Goal: Information Seeking & Learning: Stay updated

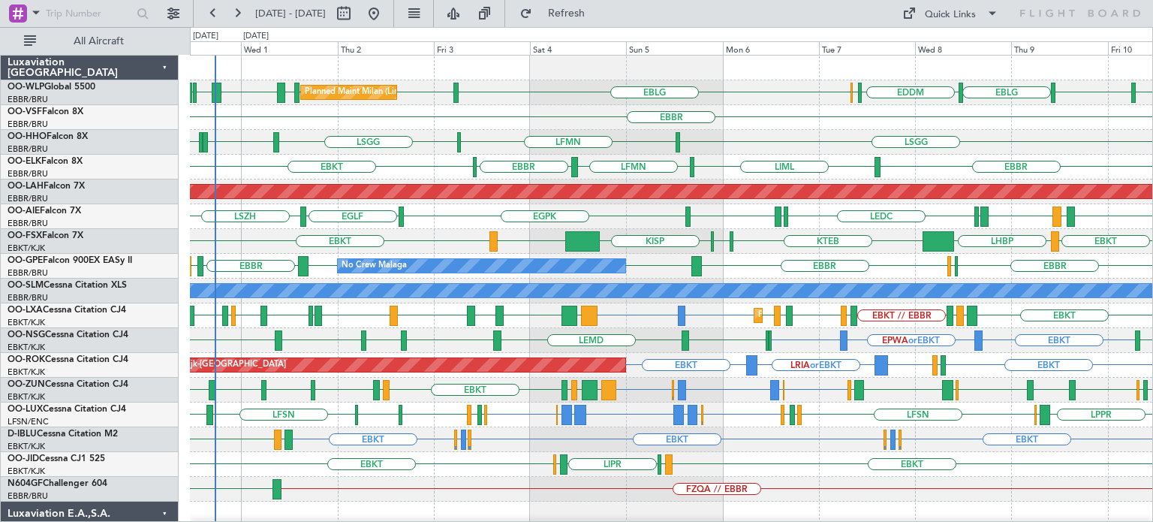
click at [538, 211] on div "EBLG LIML EBLG EDDM ELLX EBLG LIML LIML EBLG LHDC [GEOGRAPHIC_DATA] [GEOGRAPHIC…" at bounding box center [671, 465] width 962 height 818
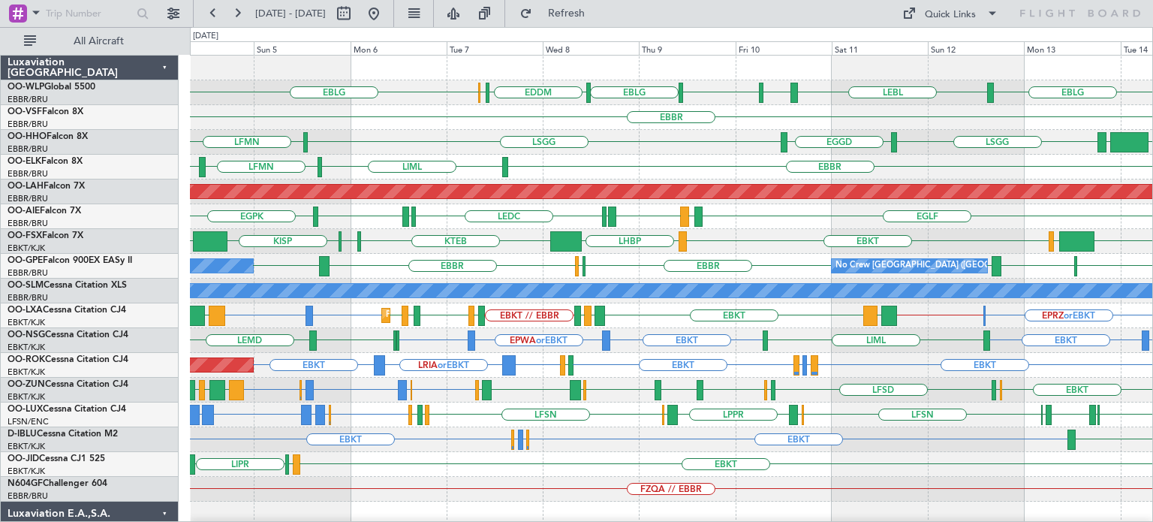
click at [683, 442] on div "EBKT EGGW or EBKT EDDK or EBKT EBKT LKTB" at bounding box center [671, 439] width 962 height 25
click at [585, 55] on div "0 0 Sat 4 Sun 5 Mon 6 Tue 7 [DATE] Thu 9 Fri 10 Sat 11 Sun 12 Mon 13 Tue 14" at bounding box center [671, 42] width 963 height 28
click at [952, 12] on div "Quick Links" at bounding box center [950, 15] width 51 height 15
click at [953, 50] on button "Trip Builder" at bounding box center [951, 50] width 113 height 36
click at [598, 10] on span "Refresh" at bounding box center [566, 13] width 63 height 11
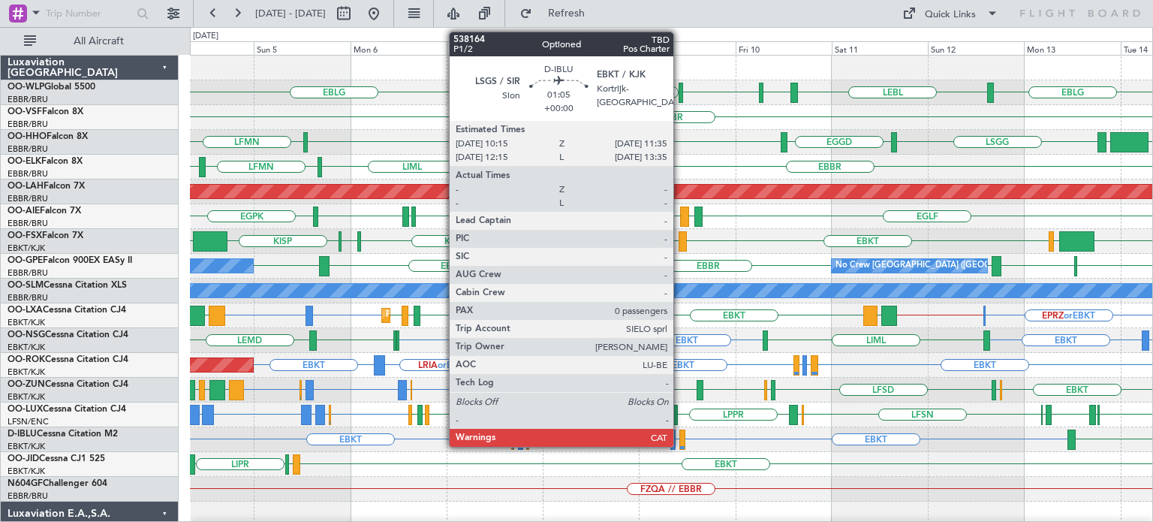
click at [680, 435] on div at bounding box center [682, 439] width 6 height 20
click at [681, 435] on div at bounding box center [682, 439] width 6 height 20
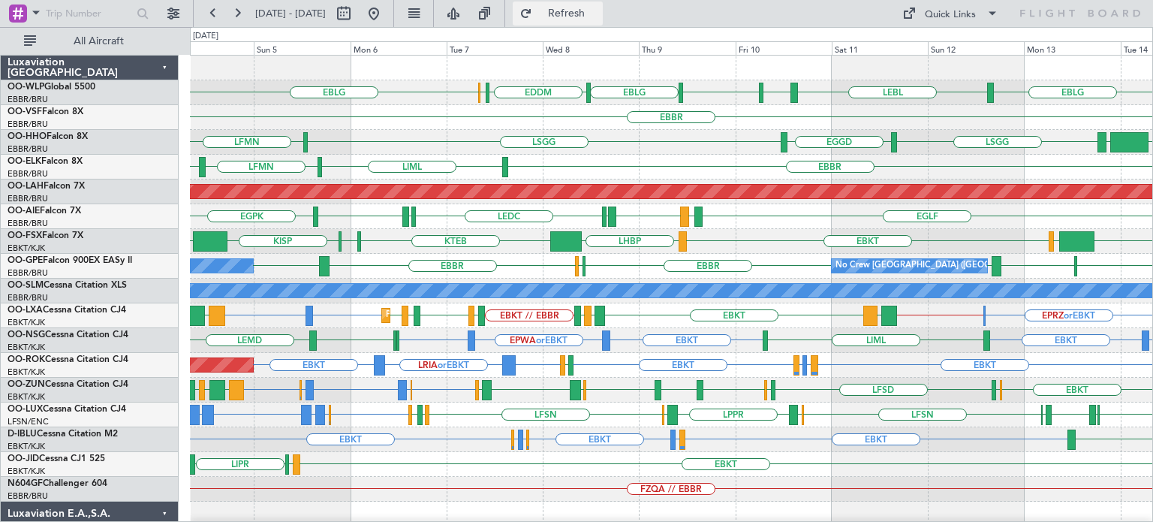
click at [598, 13] on span "Refresh" at bounding box center [566, 13] width 63 height 11
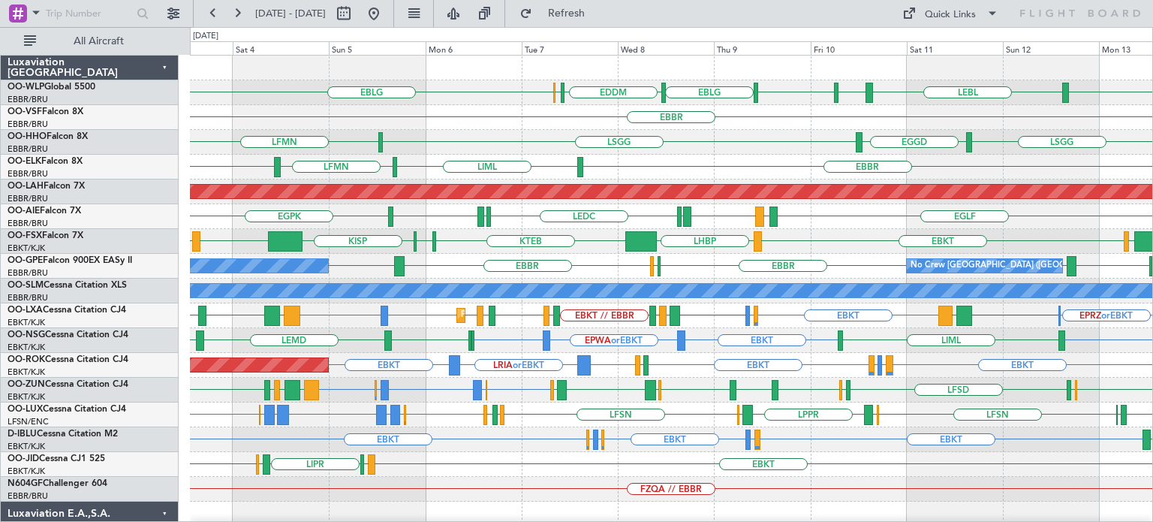
click at [454, 458] on div "EBKT EBKT LIML LIPR LFPB" at bounding box center [671, 464] width 962 height 25
click at [598, 8] on span "Refresh" at bounding box center [566, 13] width 63 height 11
click at [664, 137] on div "LEBL EBLG LIML EBLG EDDM EBLG ELLX EBLG Planned Maint Milan ([GEOGRAPHIC_DATA])…" at bounding box center [671, 465] width 962 height 818
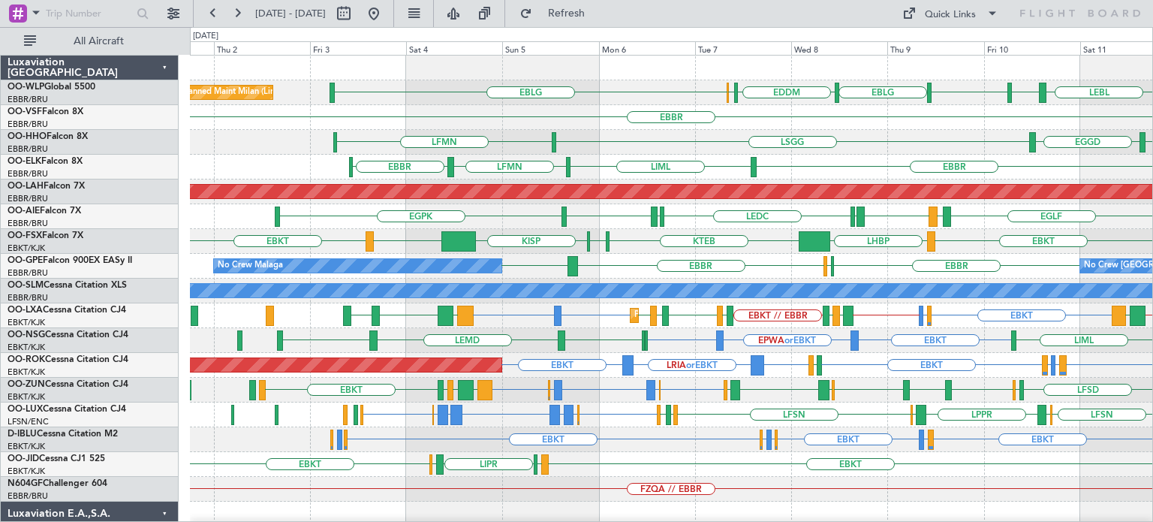
click at [760, 137] on div "LSGG EGGD [GEOGRAPHIC_DATA] LFMN" at bounding box center [671, 142] width 962 height 25
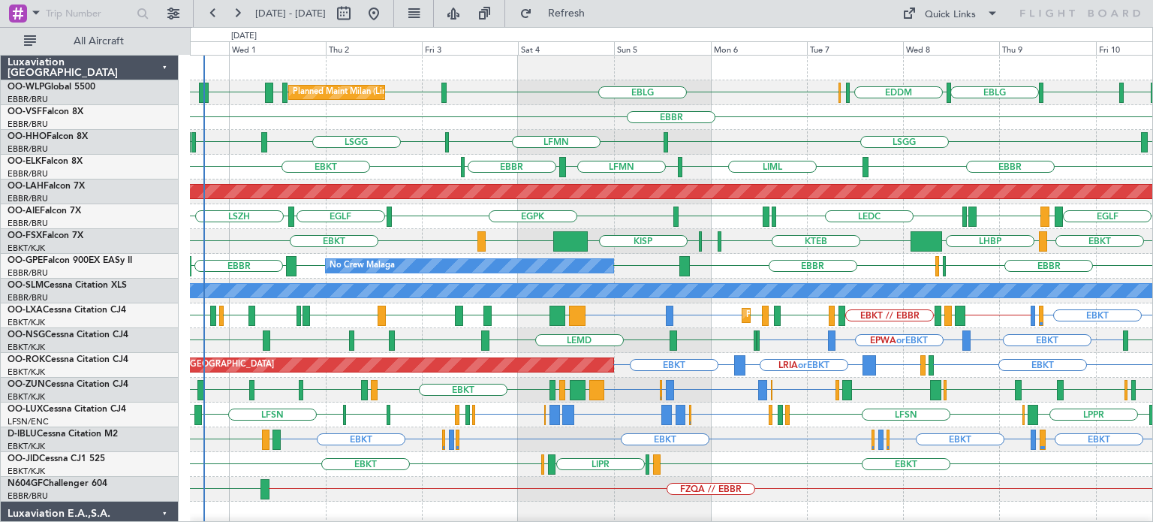
click at [489, 116] on div "EBBR" at bounding box center [671, 117] width 962 height 25
click at [504, 243] on div "EBKT EBKT LHBP KTEB KPVD [GEOGRAPHIC_DATA] LHBP" at bounding box center [671, 241] width 962 height 25
